Goal: Task Accomplishment & Management: Manage account settings

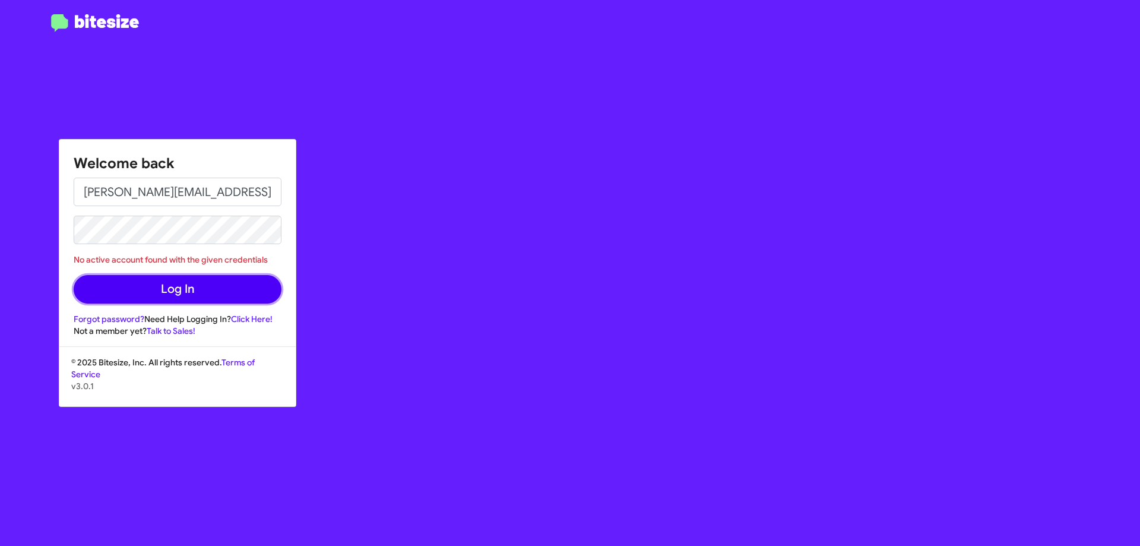
click at [143, 288] on button "Log In" at bounding box center [178, 289] width 208 height 29
click at [230, 290] on button "Log In" at bounding box center [178, 289] width 208 height 29
click at [582, 153] on div "Welcome back [PERSON_NAME][EMAIL_ADDRESS][PERSON_NAME][PERSON_NAME][DOMAIN_NAME…" at bounding box center [665, 273] width 950 height 546
click at [536, 119] on div "Welcome back [PERSON_NAME][EMAIL_ADDRESS][PERSON_NAME][PERSON_NAME][DOMAIN_NAME…" at bounding box center [665, 273] width 950 height 546
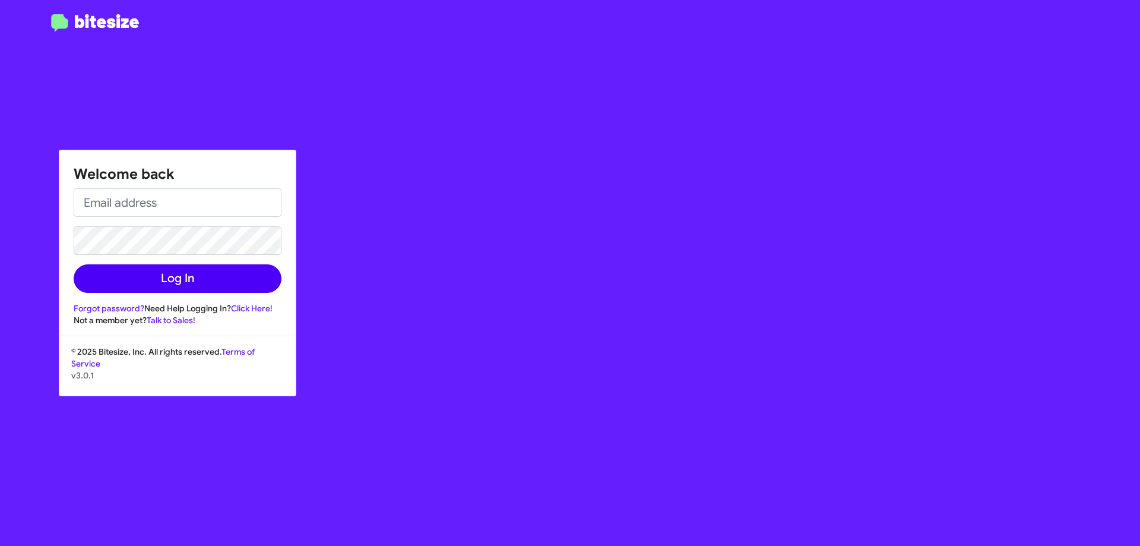
type input "[PERSON_NAME][EMAIL_ADDRESS][PERSON_NAME][PERSON_NAME][DOMAIN_NAME]"
click at [166, 286] on button "Log In" at bounding box center [178, 278] width 208 height 29
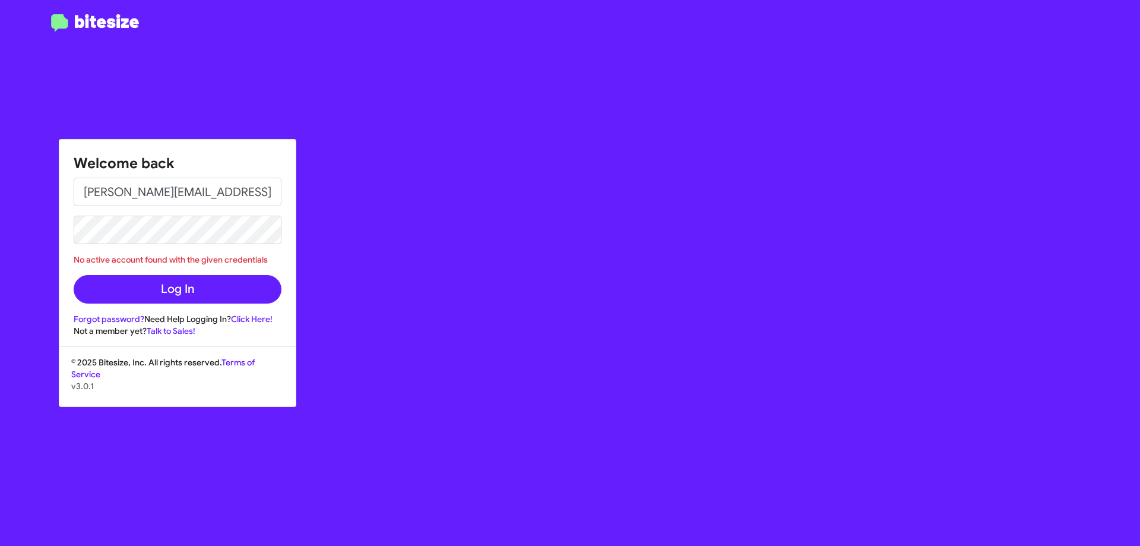
click at [561, 314] on div "Welcome back [PERSON_NAME][EMAIL_ADDRESS][PERSON_NAME][PERSON_NAME][DOMAIN_NAME…" at bounding box center [665, 273] width 950 height 546
